Goal: Task Accomplishment & Management: Manage account settings

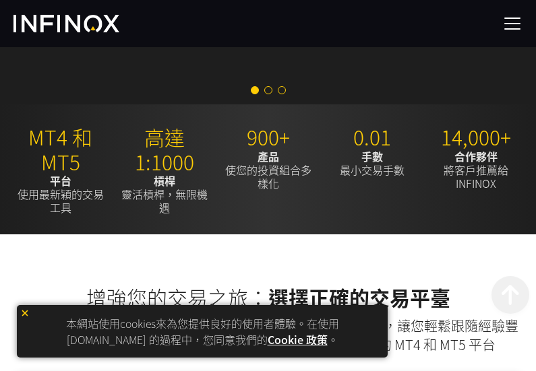
scroll to position [651, 0]
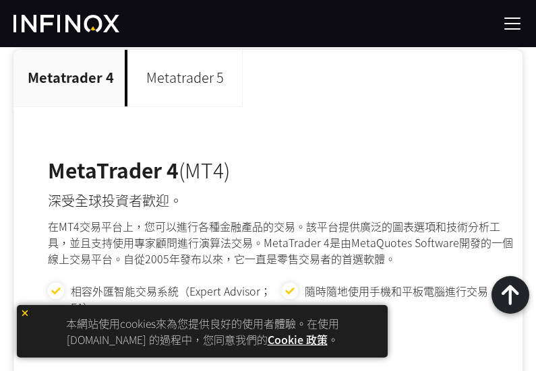
click at [195, 76] on p "Metatrader 5" at bounding box center [185, 78] width 115 height 57
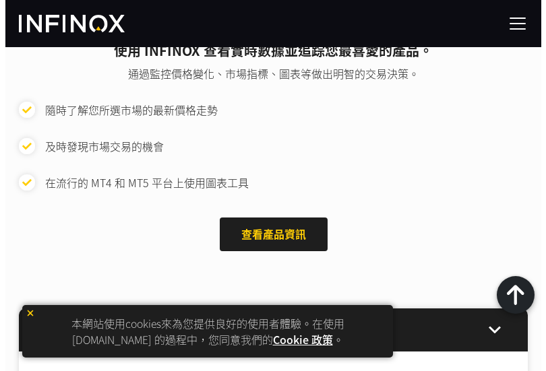
scroll to position [2275, 0]
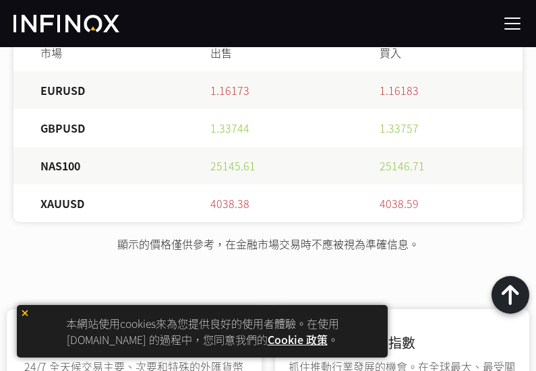
click at [516, 22] on img at bounding box center [512, 23] width 20 height 20
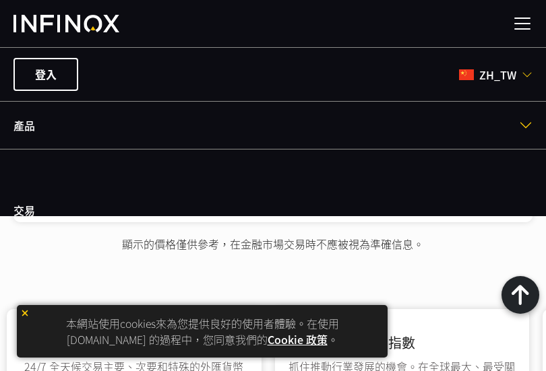
scroll to position [0, 0]
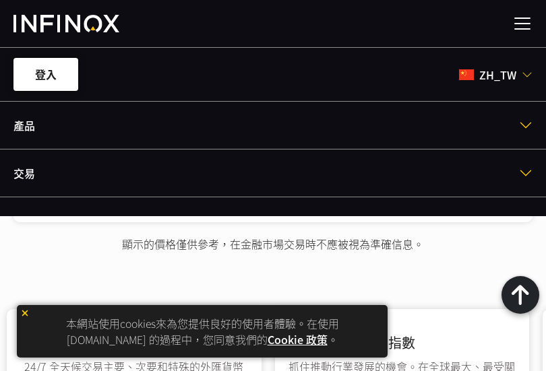
click at [59, 64] on link "登入" at bounding box center [45, 74] width 65 height 33
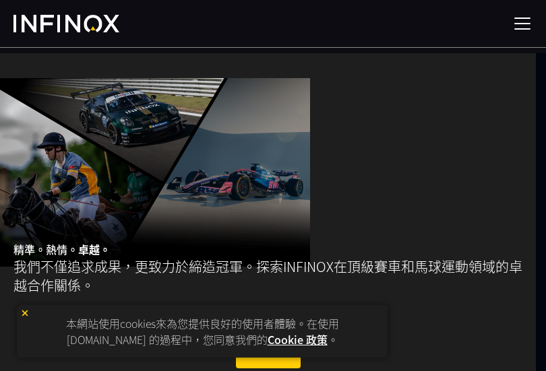
drag, startPoint x: 0, startPoint y: 0, endPoint x: 514, endPoint y: 24, distance: 514.2
click at [514, 24] on img at bounding box center [522, 23] width 20 height 20
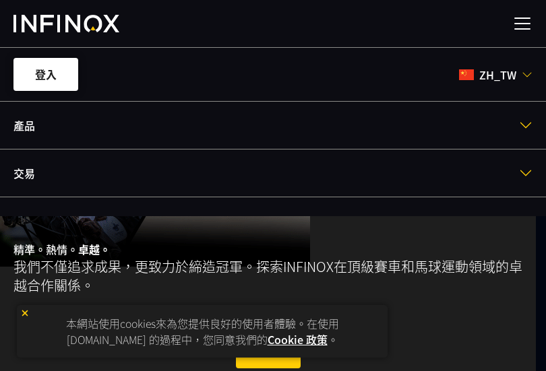
click at [50, 73] on link "登入" at bounding box center [45, 74] width 65 height 33
